Goal: Information Seeking & Learning: Learn about a topic

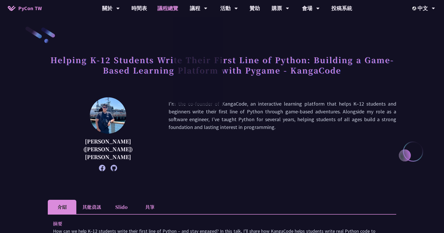
click at [173, 9] on link "議程總覽" at bounding box center [167, 8] width 31 height 17
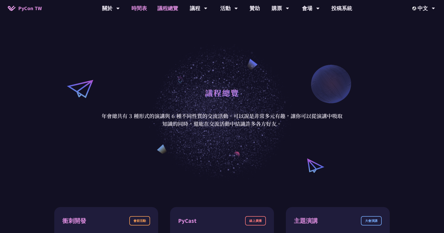
click at [145, 8] on link "時間表" at bounding box center [139, 8] width 26 height 17
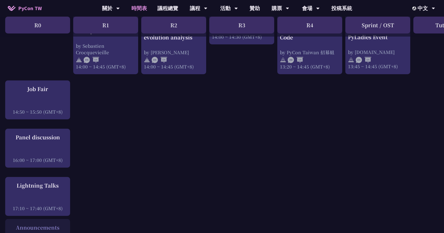
scroll to position [592, 0]
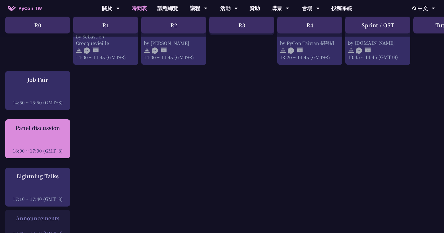
click at [55, 129] on div "Panel discussion 16:00 ~ 17:00 (GMT+8)" at bounding box center [38, 139] width 60 height 30
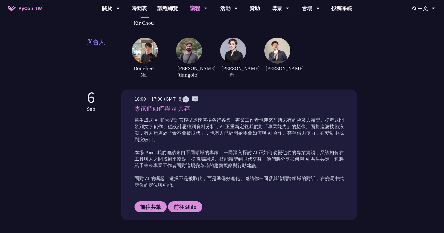
scroll to position [175, 0]
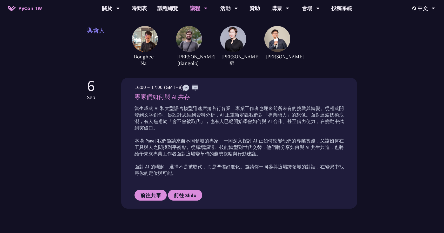
drag, startPoint x: 177, startPoint y: 48, endPoint x: 205, endPoint y: 55, distance: 29.0
click at [205, 55] on div "Donghee Na Sebastián Ramírez (tiangolo) 林滿新 陳宜昌" at bounding box center [244, 47] width 225 height 42
copy span "Sebastián Ramírez"
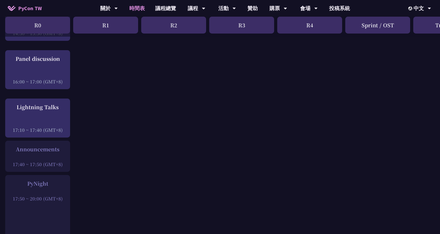
scroll to position [636, 0]
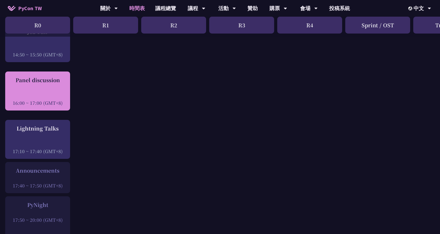
click at [54, 92] on div at bounding box center [38, 96] width 60 height 8
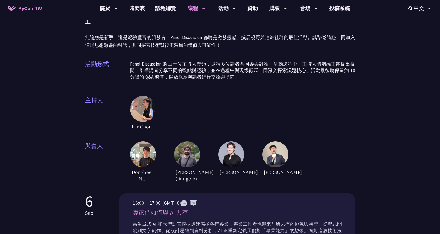
scroll to position [73, 0]
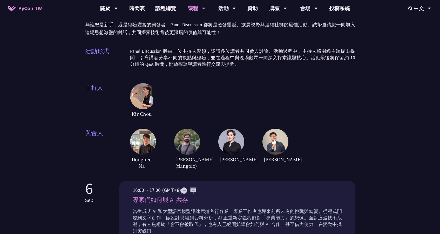
drag, startPoint x: 150, startPoint y: 159, endPoint x: 129, endPoint y: 151, distance: 22.4
click at [129, 151] on div "與會人 [PERSON_NAME] [PERSON_NAME] (tiangolo) [PERSON_NAME] [PERSON_NAME]" at bounding box center [220, 150] width 270 height 42
copy div "與會人 [PERSON_NAME]"
click at [154, 163] on div "Donghee Na" at bounding box center [143, 150] width 26 height 42
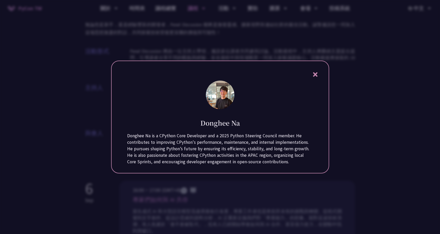
click at [151, 158] on div "Donghee Na is a CPython Core Developer and a 2025 Python Steering Council membe…" at bounding box center [220, 148] width 186 height 32
drag, startPoint x: 198, startPoint y: 122, endPoint x: 243, endPoint y: 124, distance: 44.7
click at [243, 124] on div "Donghee Na" at bounding box center [220, 118] width 186 height 17
copy h1 "Donghee Na"
